Goal: Information Seeking & Learning: Learn about a topic

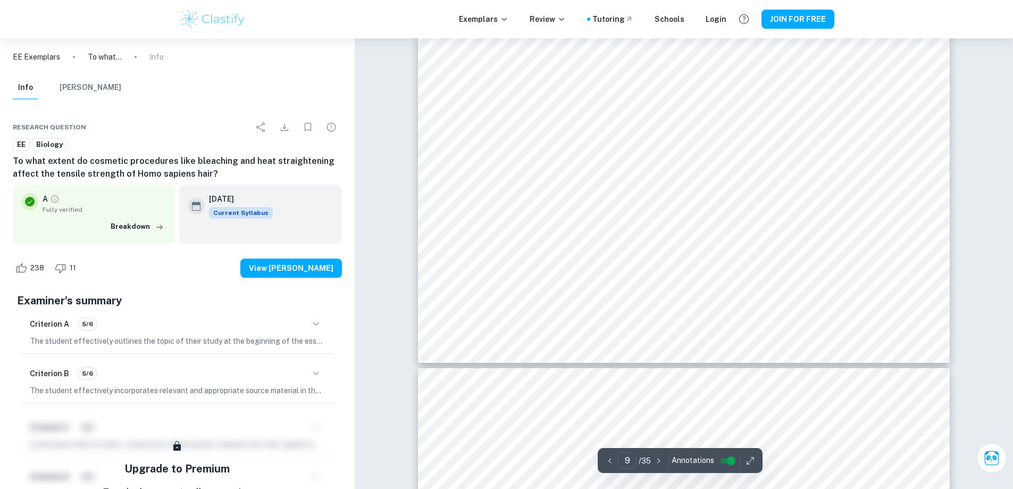
scroll to position [6151, 0]
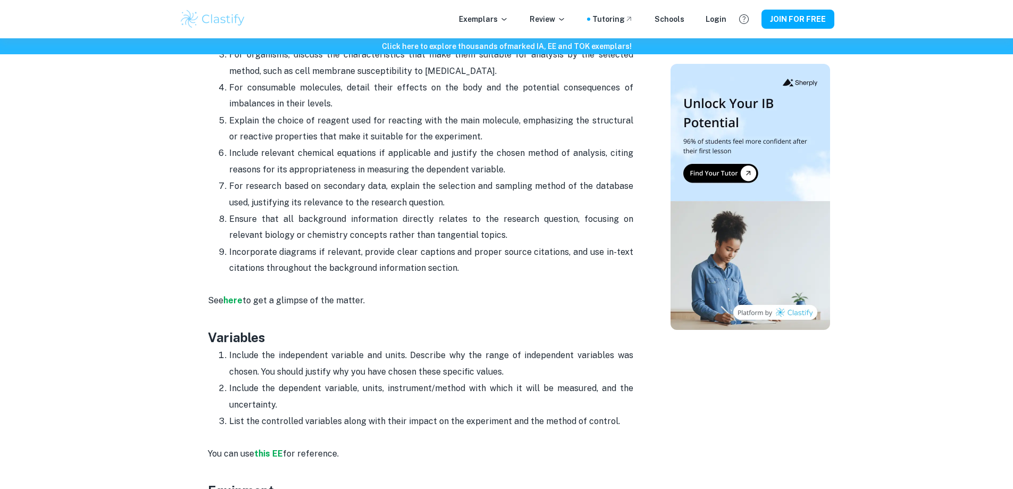
scroll to position [1161, 0]
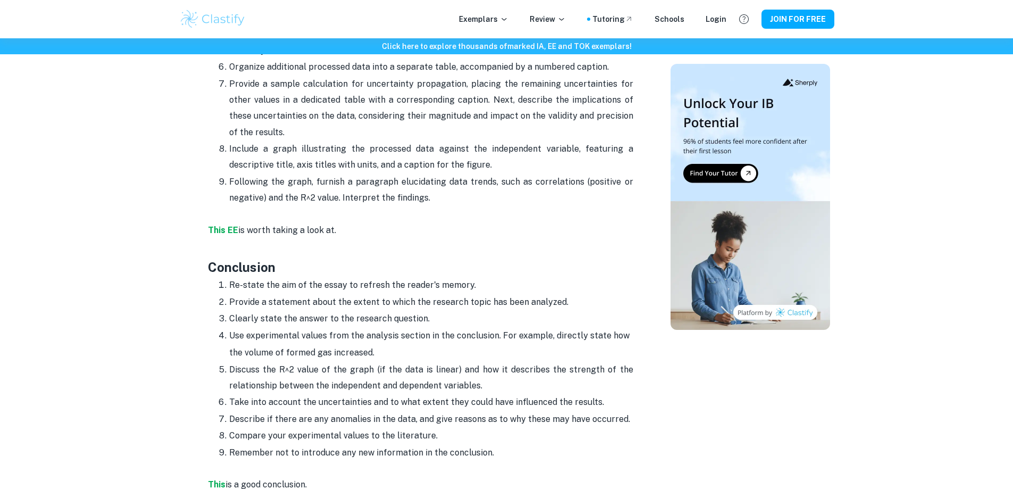
scroll to position [2064, 0]
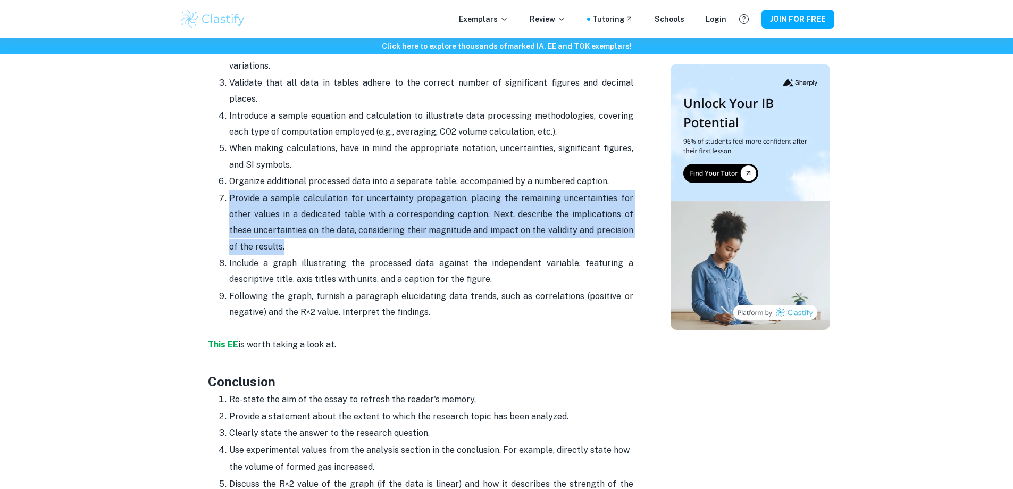
drag, startPoint x: 226, startPoint y: 179, endPoint x: 419, endPoint y: 226, distance: 198.6
click at [419, 226] on li "Provide a sample calculation for uncertainty propagation, placing the remaining…" at bounding box center [431, 222] width 404 height 65
copy p "Provide a sample calculation for uncertainty propagation, placing the remaining…"
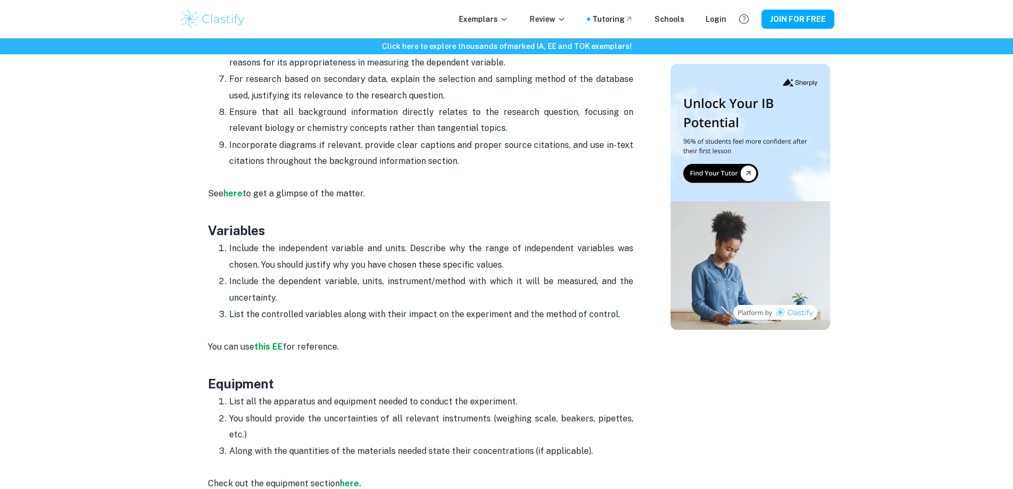
scroll to position [1214, 0]
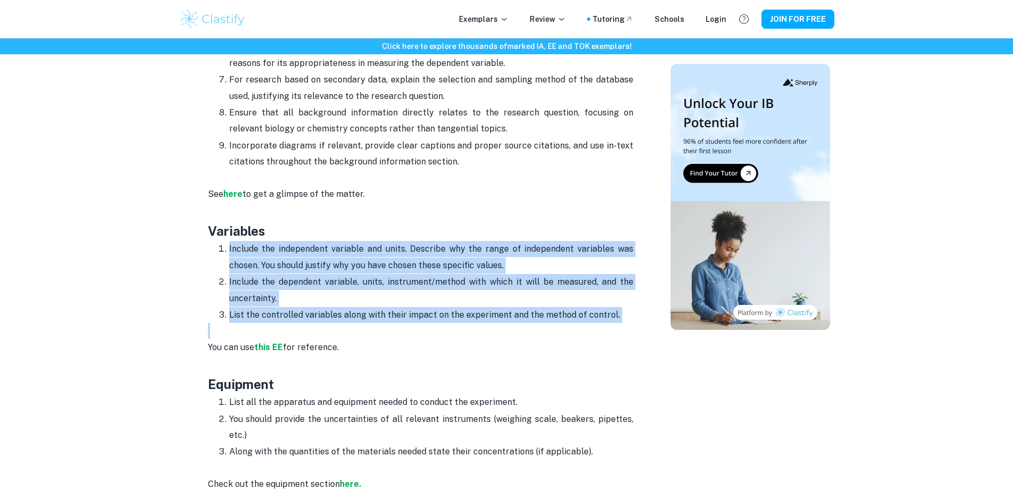
drag, startPoint x: 228, startPoint y: 254, endPoint x: 618, endPoint y: 323, distance: 396.4
copy ol "Include the independent variable and units. Describe why the range of independe…"
